Goal: Task Accomplishment & Management: Complete application form

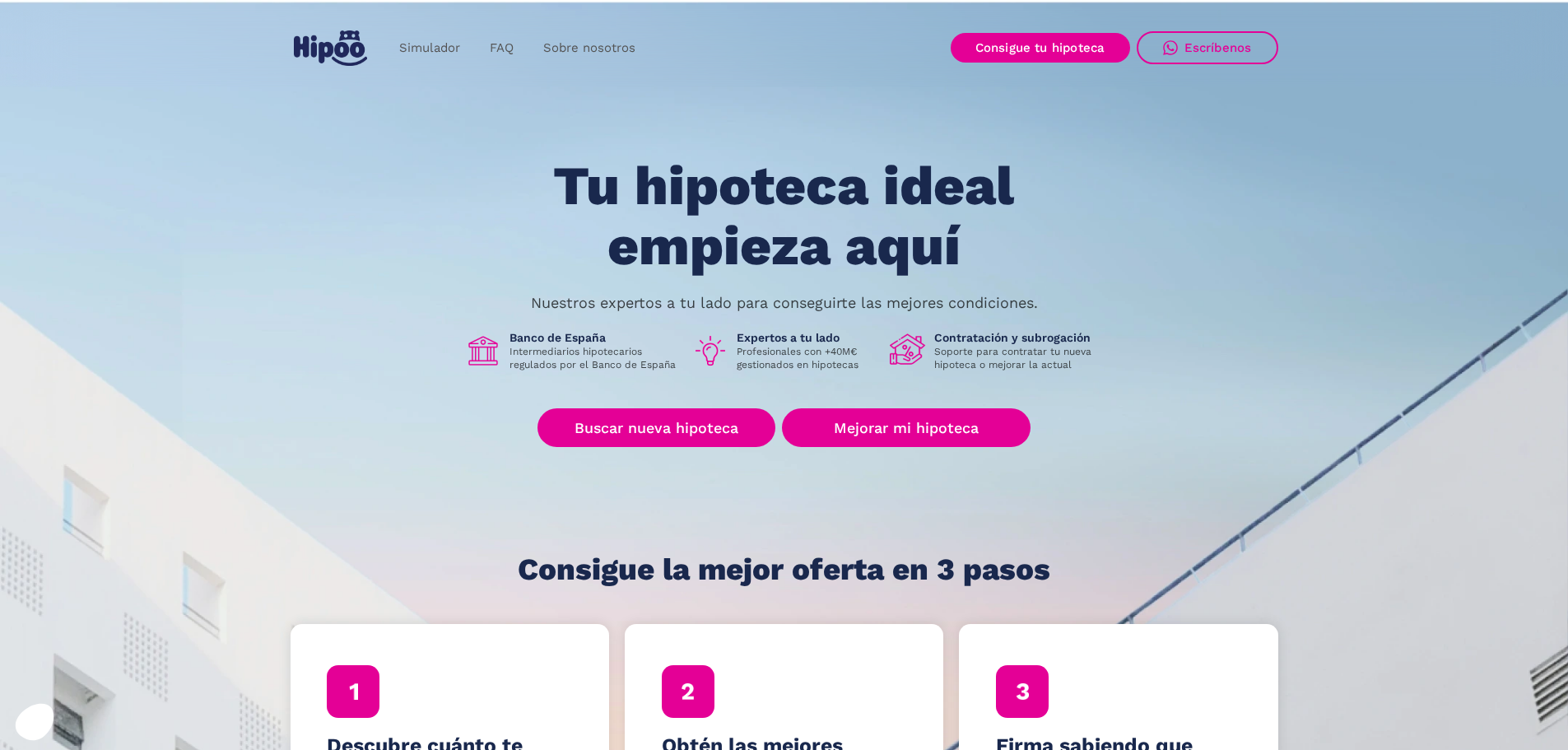
click at [1185, 443] on div "Tu hipoteca ideal empieza aquí Nuestros expertos a tu lado para conseguirte las…" at bounding box center [784, 371] width 988 height 430
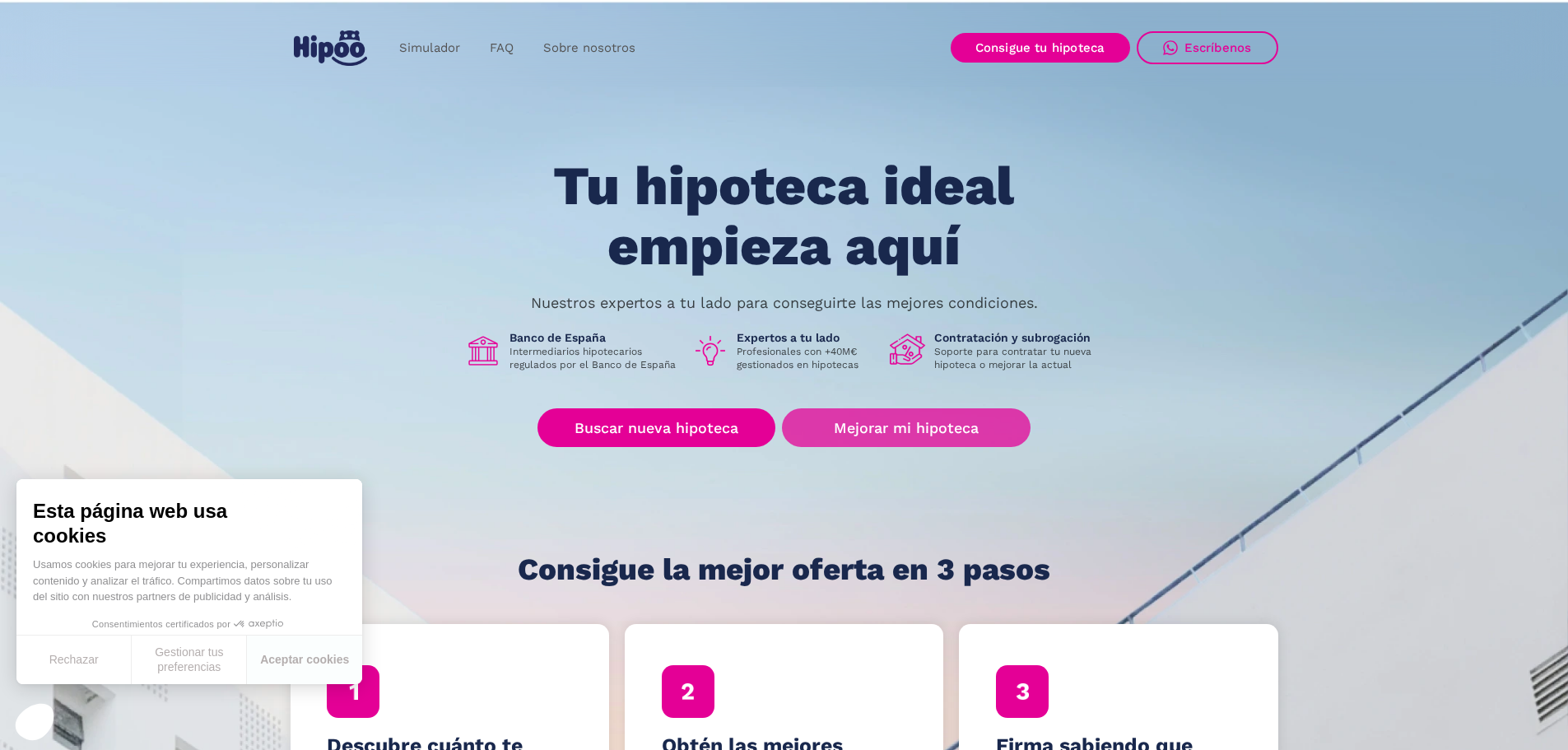
click at [879, 422] on link "Mejorar mi hipoteca" at bounding box center [905, 427] width 248 height 38
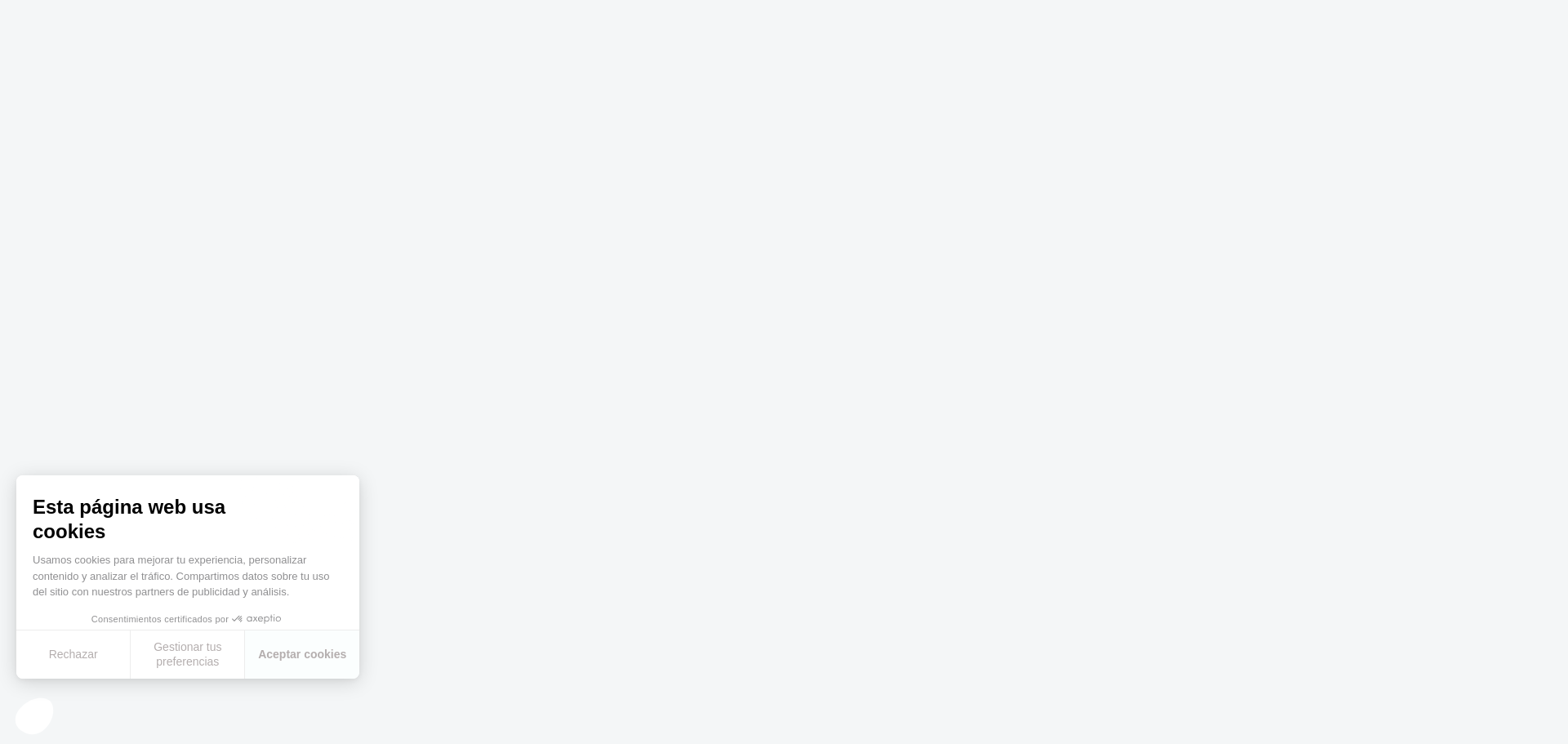
click at [718, 566] on body at bounding box center [784, 372] width 1568 height 744
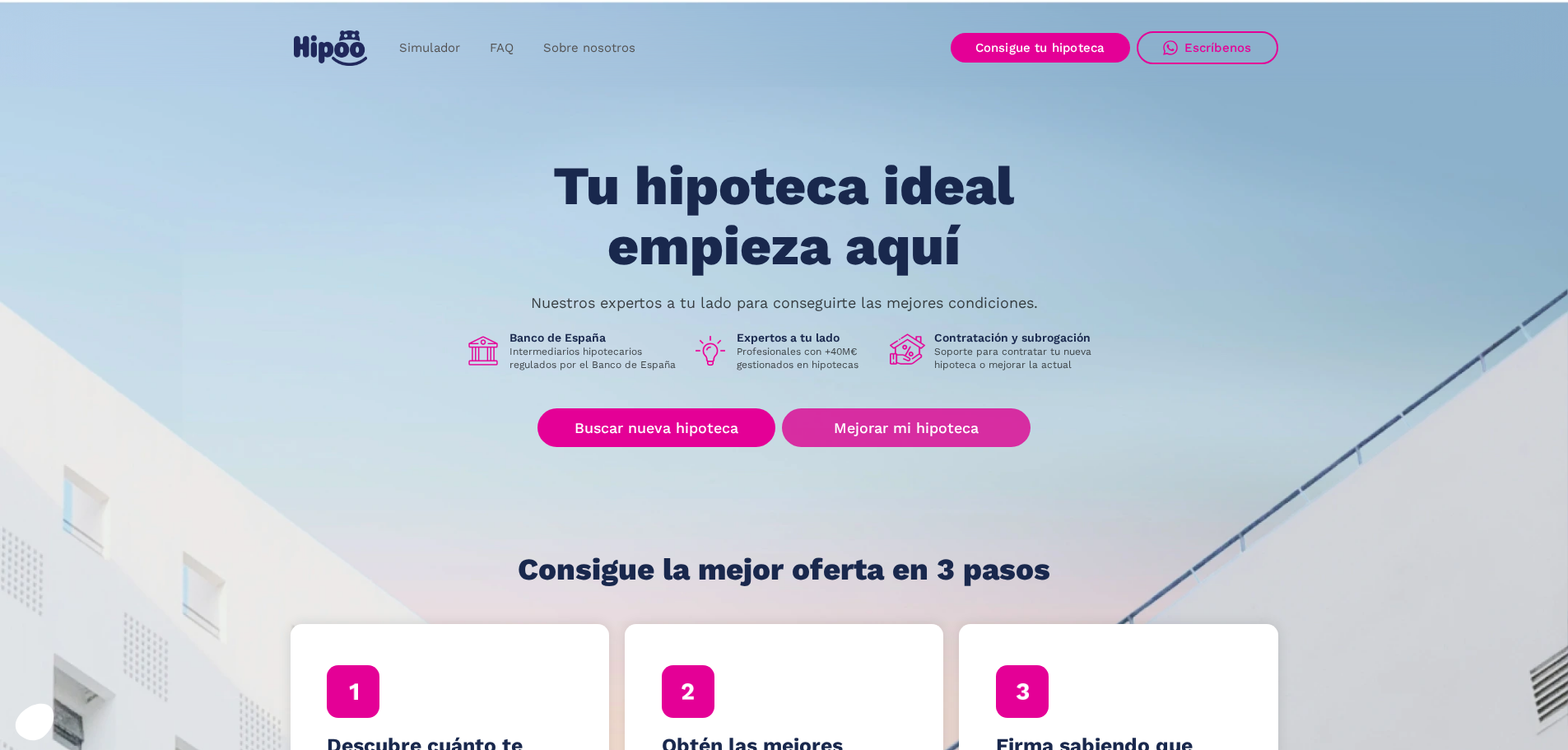
click at [885, 423] on link "Mejorar mi hipoteca" at bounding box center [905, 427] width 248 height 38
